Goal: Find specific page/section: Find specific page/section

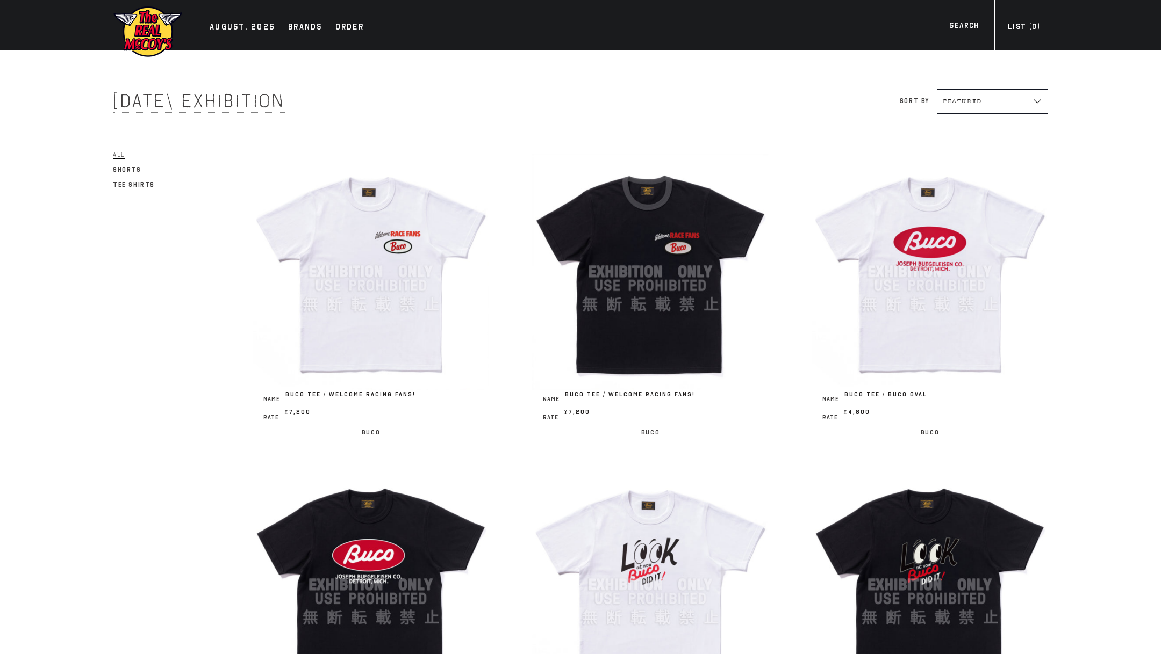
click at [341, 24] on div "Order" at bounding box center [349, 27] width 28 height 15
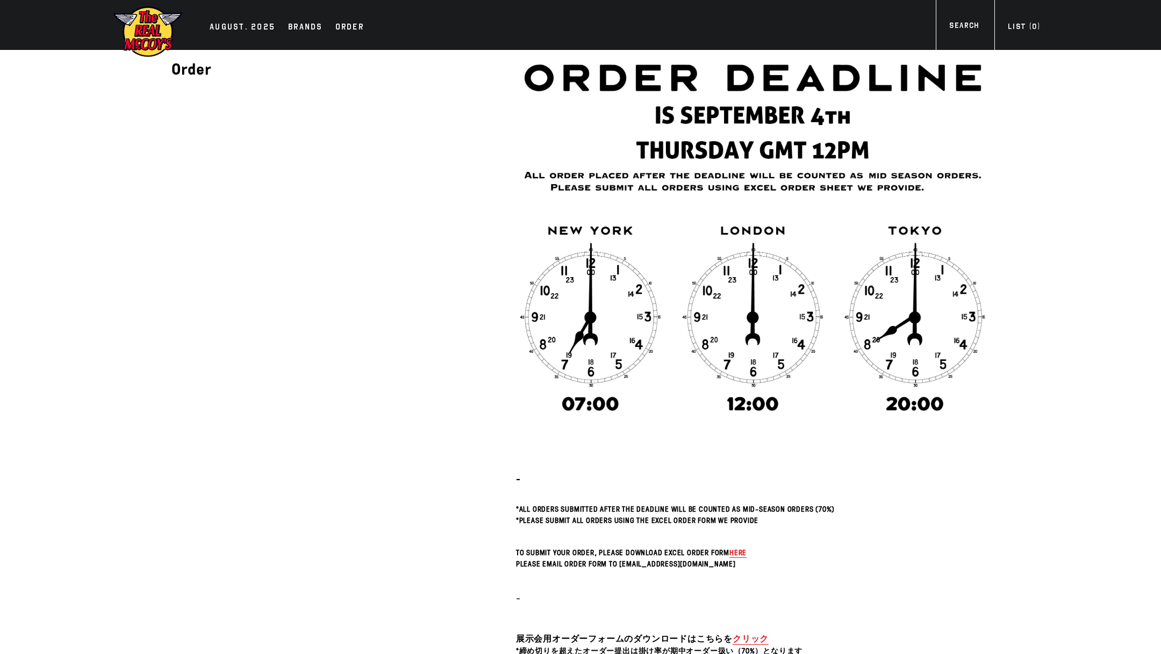
scroll to position [216, 0]
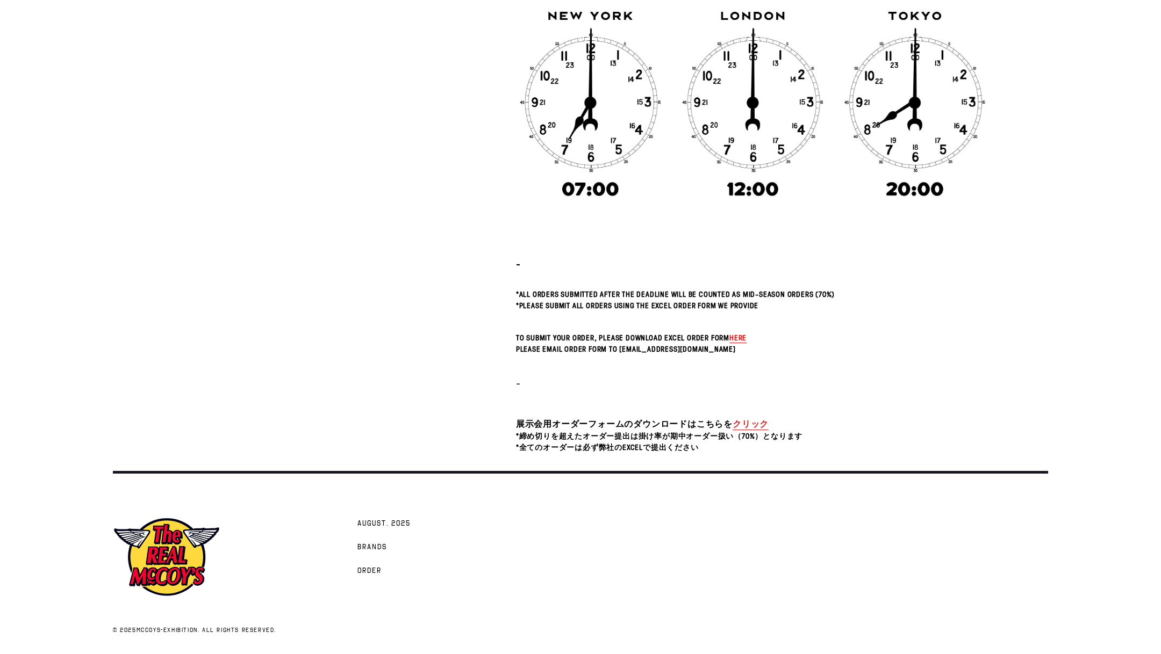
click at [735, 334] on span "here" at bounding box center [737, 338] width 17 height 10
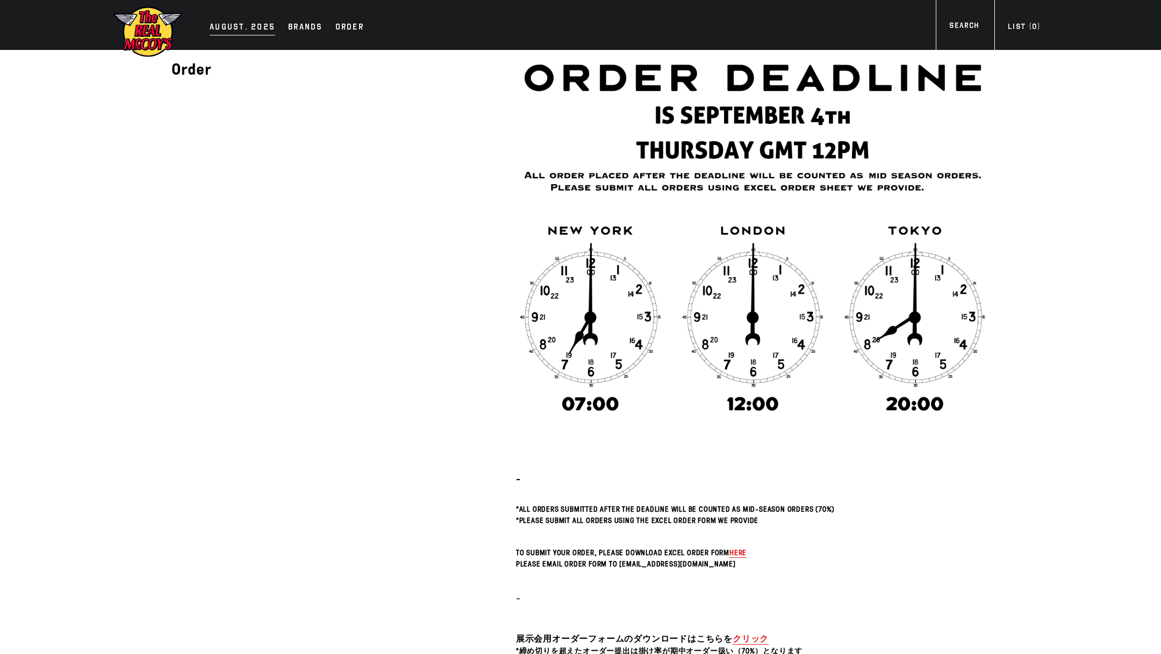
click at [220, 23] on div "AUGUST. 2025" at bounding box center [243, 27] width 66 height 15
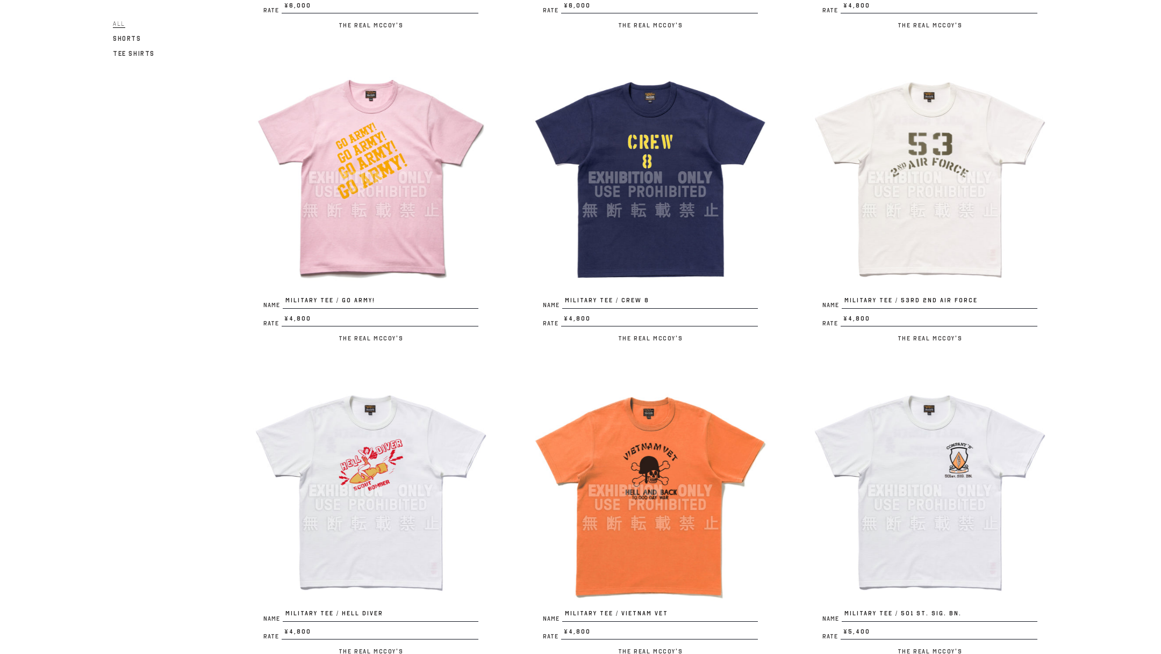
scroll to position [1069, 0]
